Goal: Task Accomplishment & Management: Manage account settings

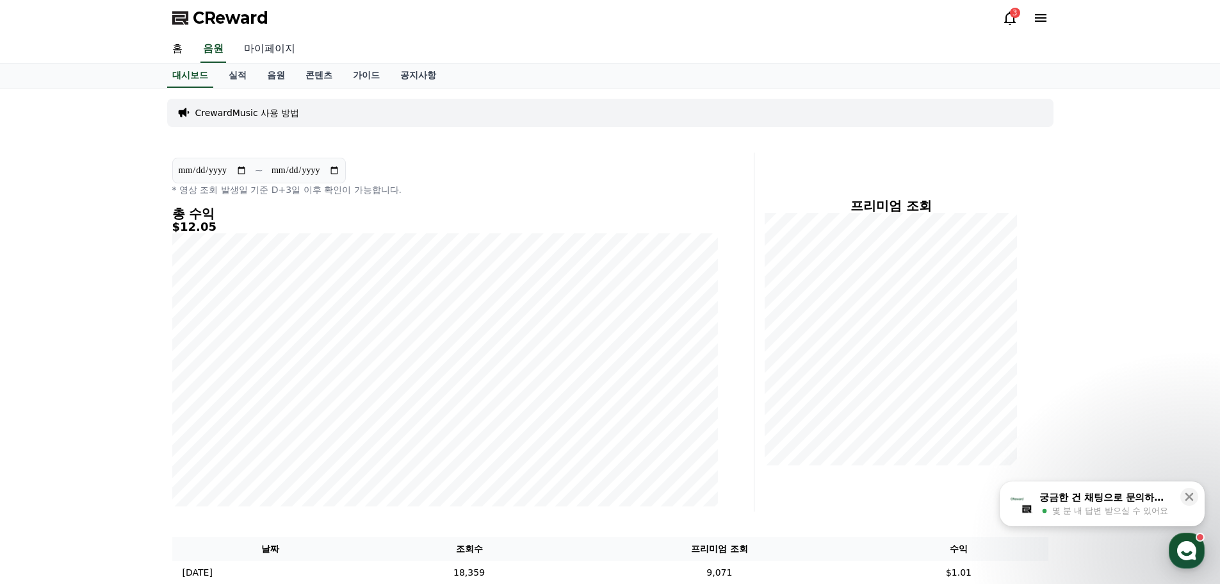
click at [256, 49] on link "마이페이지" at bounding box center [270, 49] width 72 height 27
select select "**********"
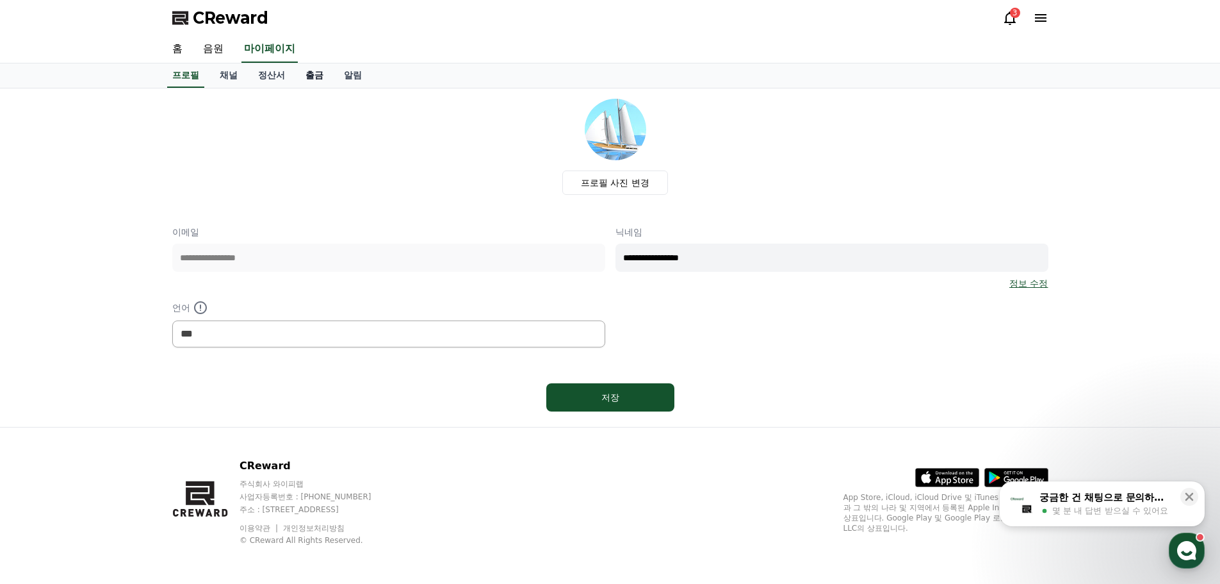
click at [311, 74] on link "출금" at bounding box center [314, 75] width 38 height 24
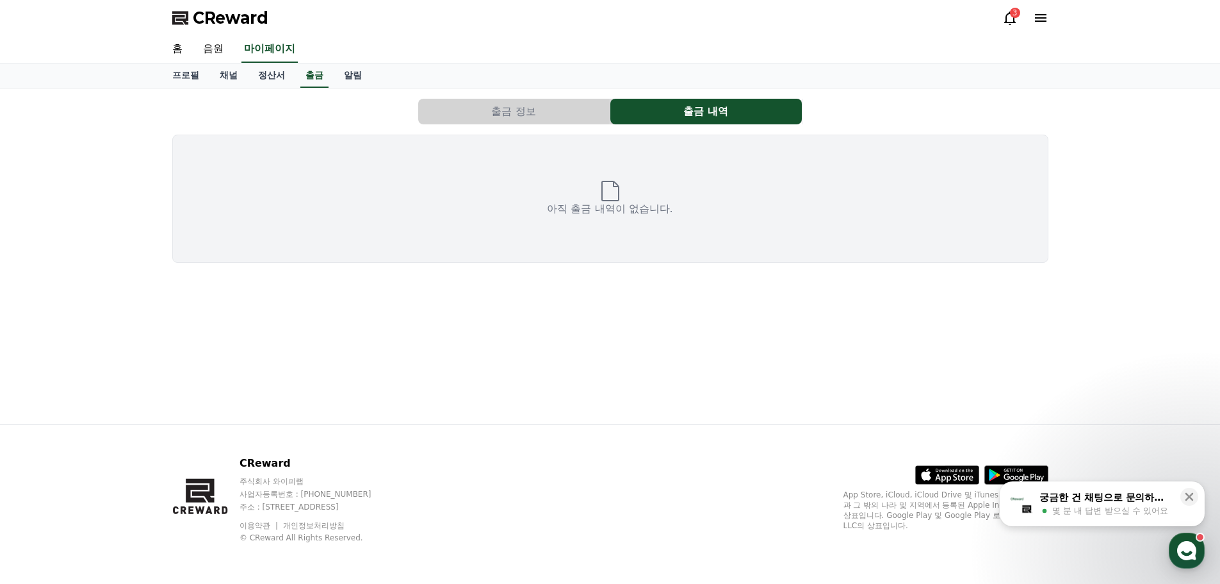
click at [493, 119] on button "출금 정보" at bounding box center [514, 112] width 192 height 26
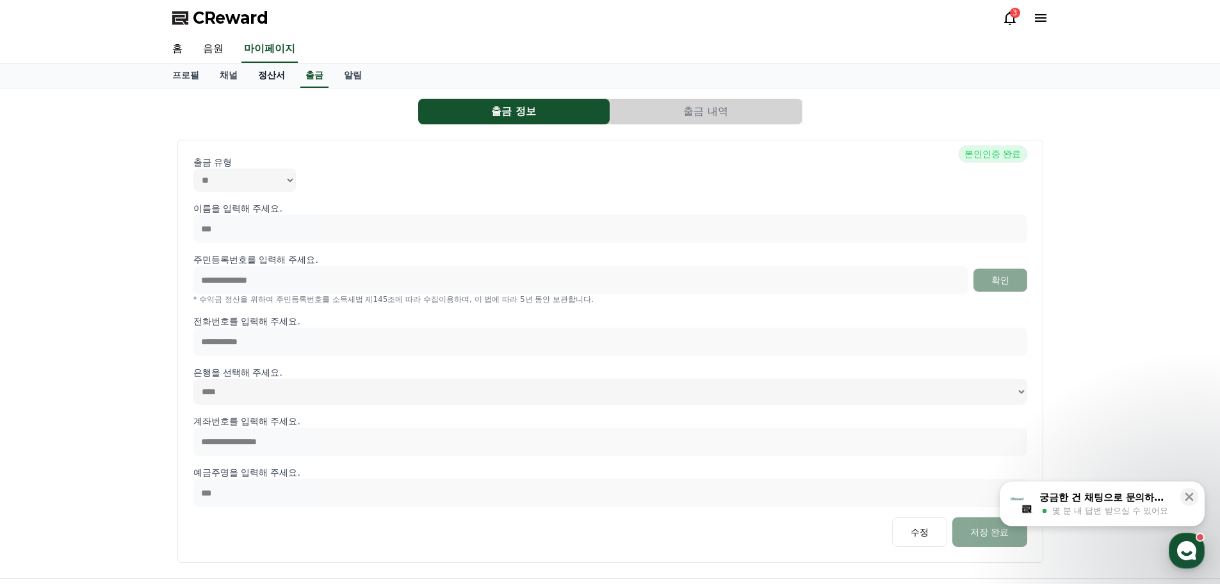
click at [277, 76] on link "정산서" at bounding box center [271, 75] width 47 height 24
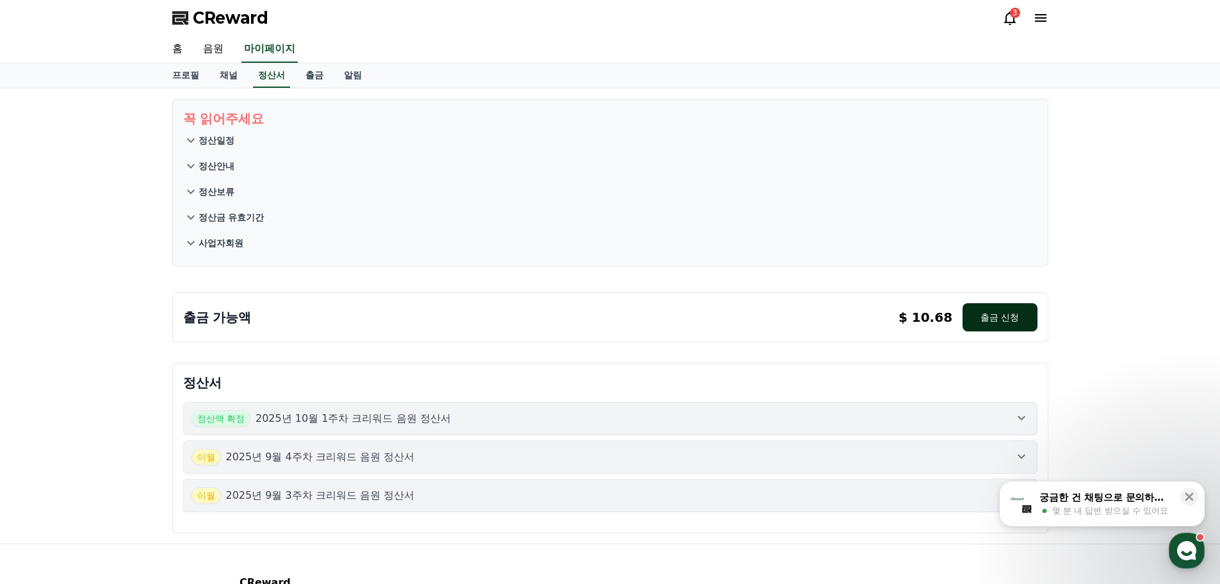
click at [994, 322] on button "출금 신청" at bounding box center [1000, 317] width 74 height 28
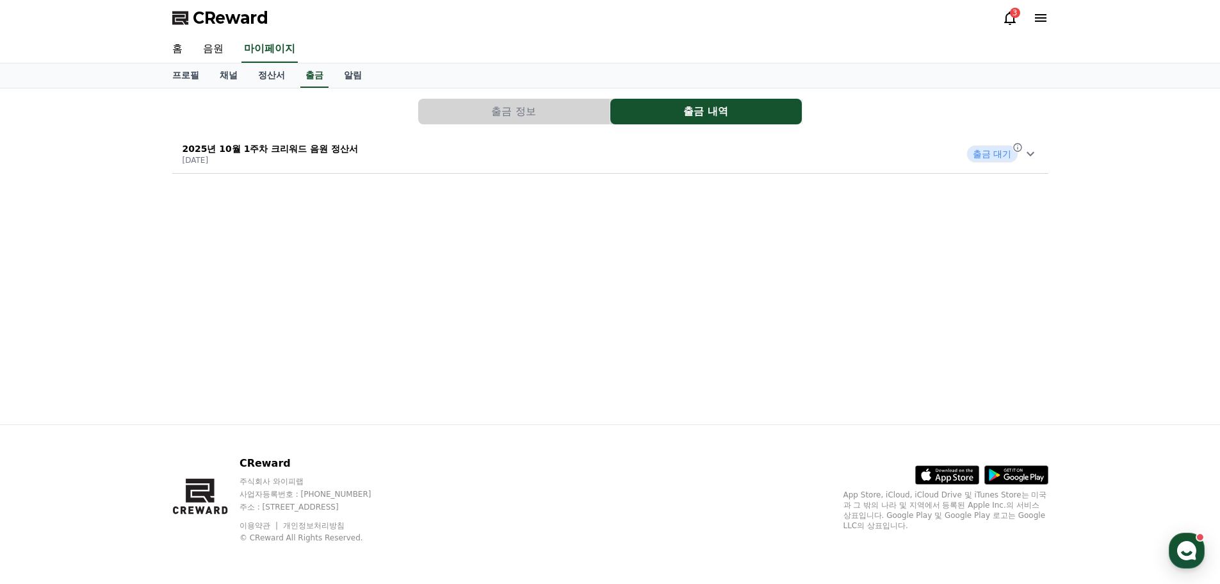
click at [1029, 155] on icon at bounding box center [1031, 154] width 8 height 4
click at [228, 16] on span "CReward" at bounding box center [231, 18] width 76 height 20
